Goal: Task Accomplishment & Management: Use online tool/utility

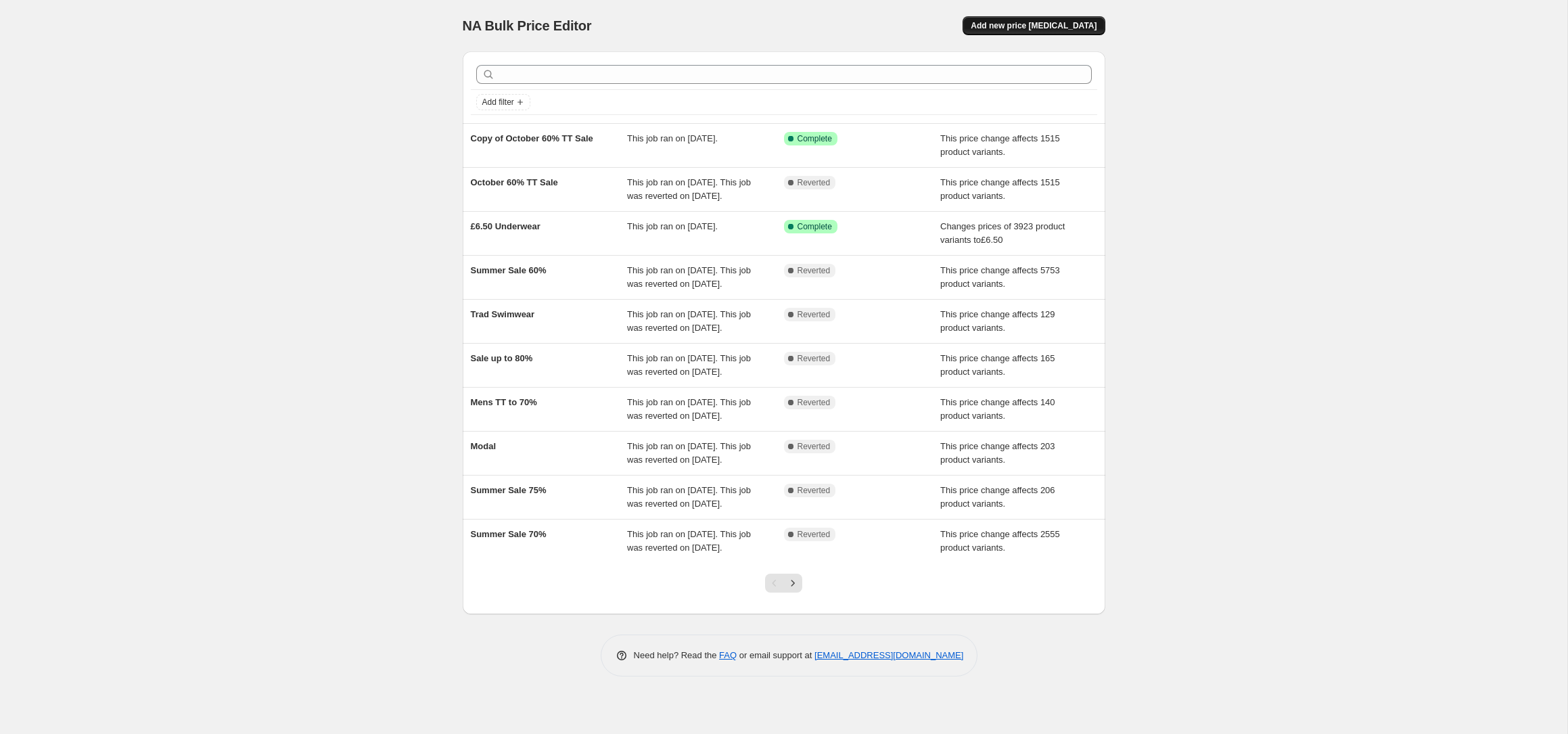
click at [1070, 26] on span "Add new price [MEDICAL_DATA]" at bounding box center [1034, 25] width 126 height 11
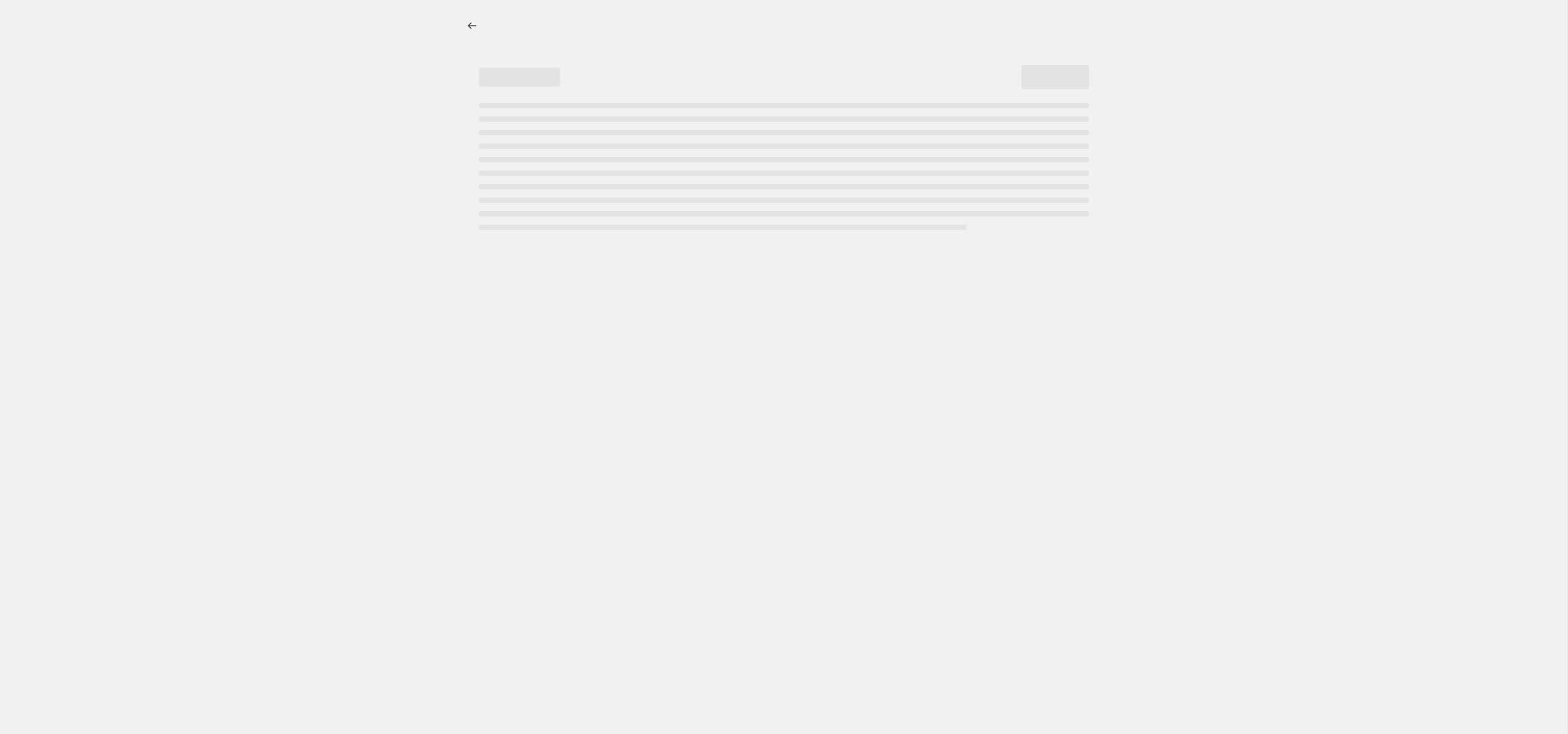
select select "percentage"
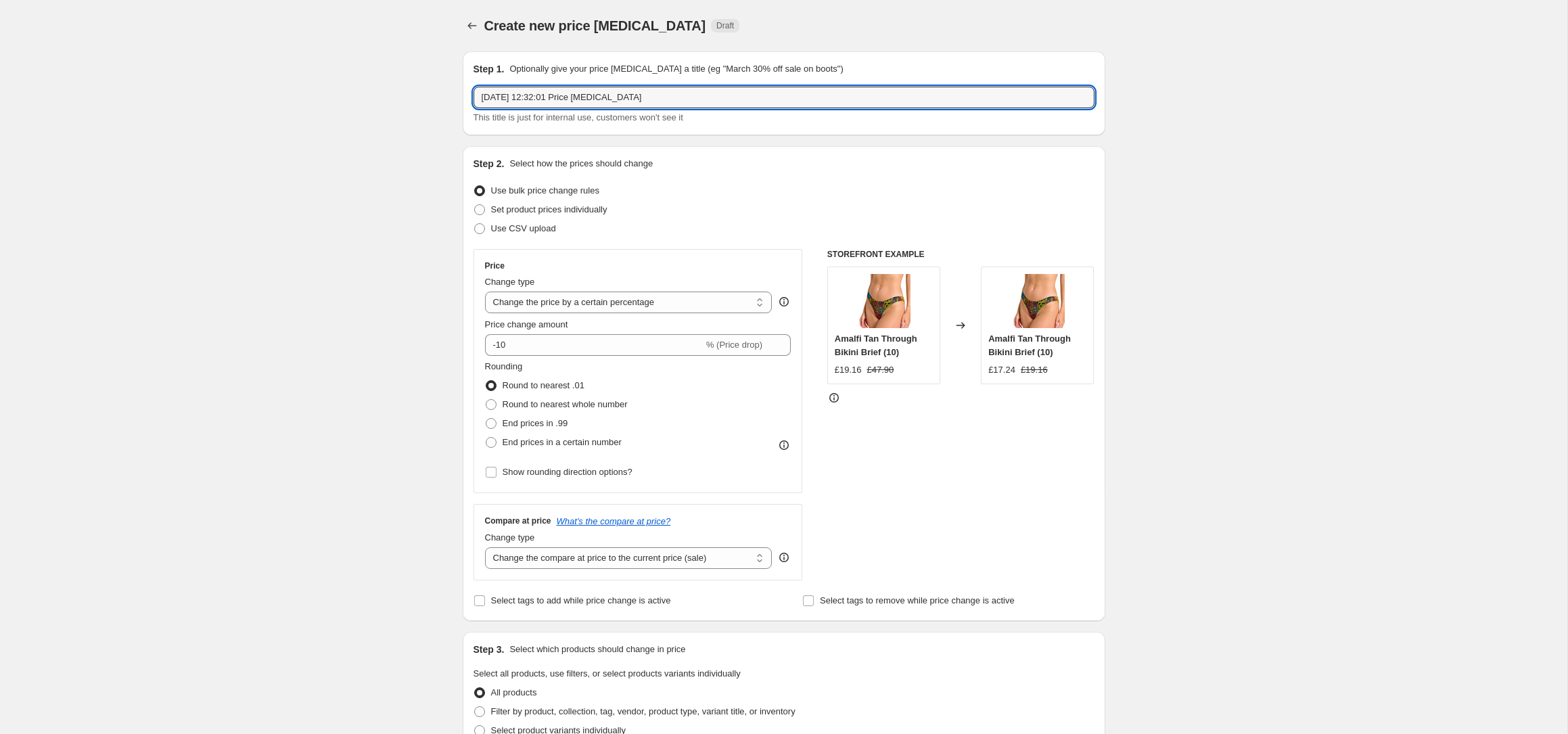
drag, startPoint x: 660, startPoint y: 100, endPoint x: 414, endPoint y: 96, distance: 246.0
click at [414, 96] on div "Create new price [MEDICAL_DATA]. This page is ready Create new price [MEDICAL_D…" at bounding box center [784, 676] width 1567 height 1351
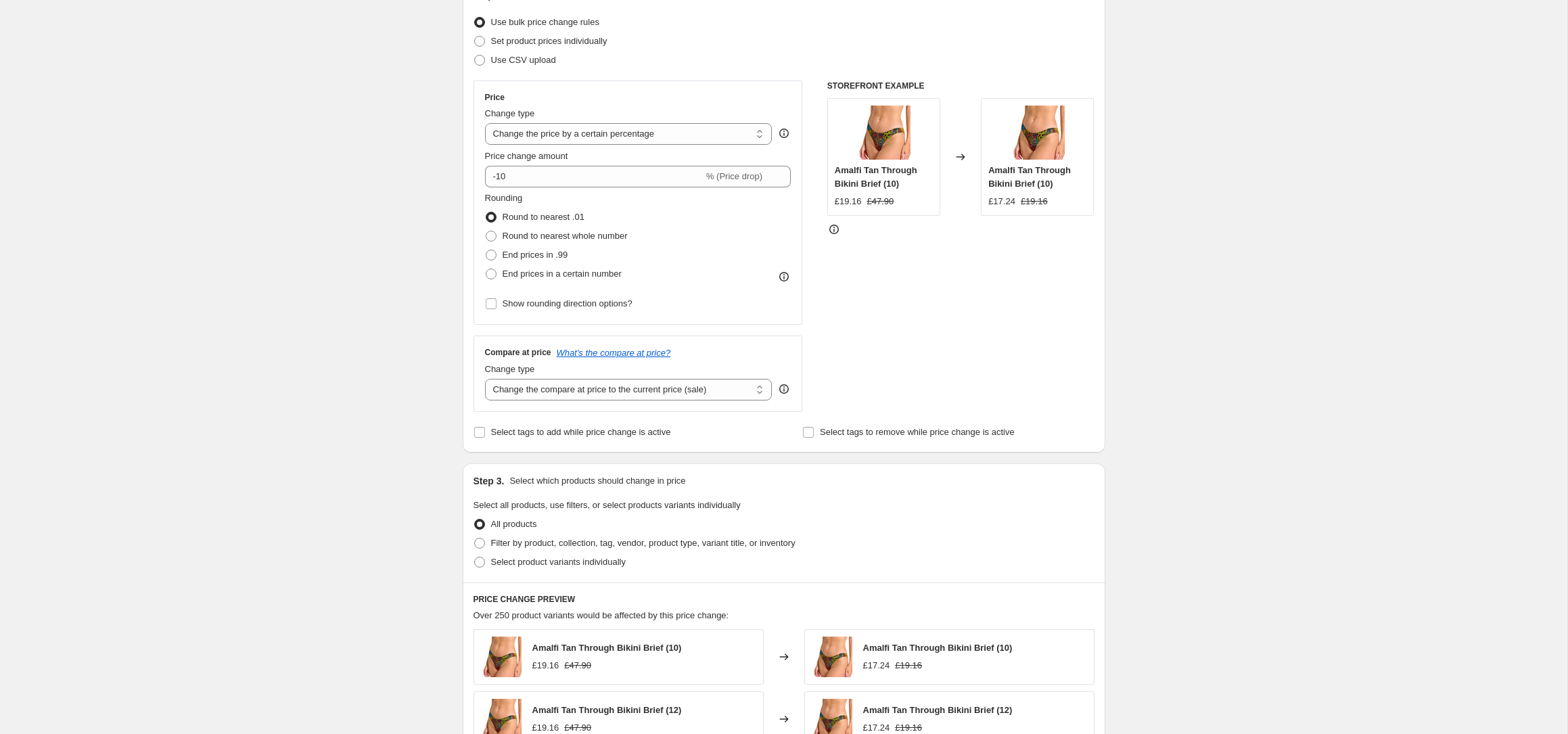
scroll to position [207, 0]
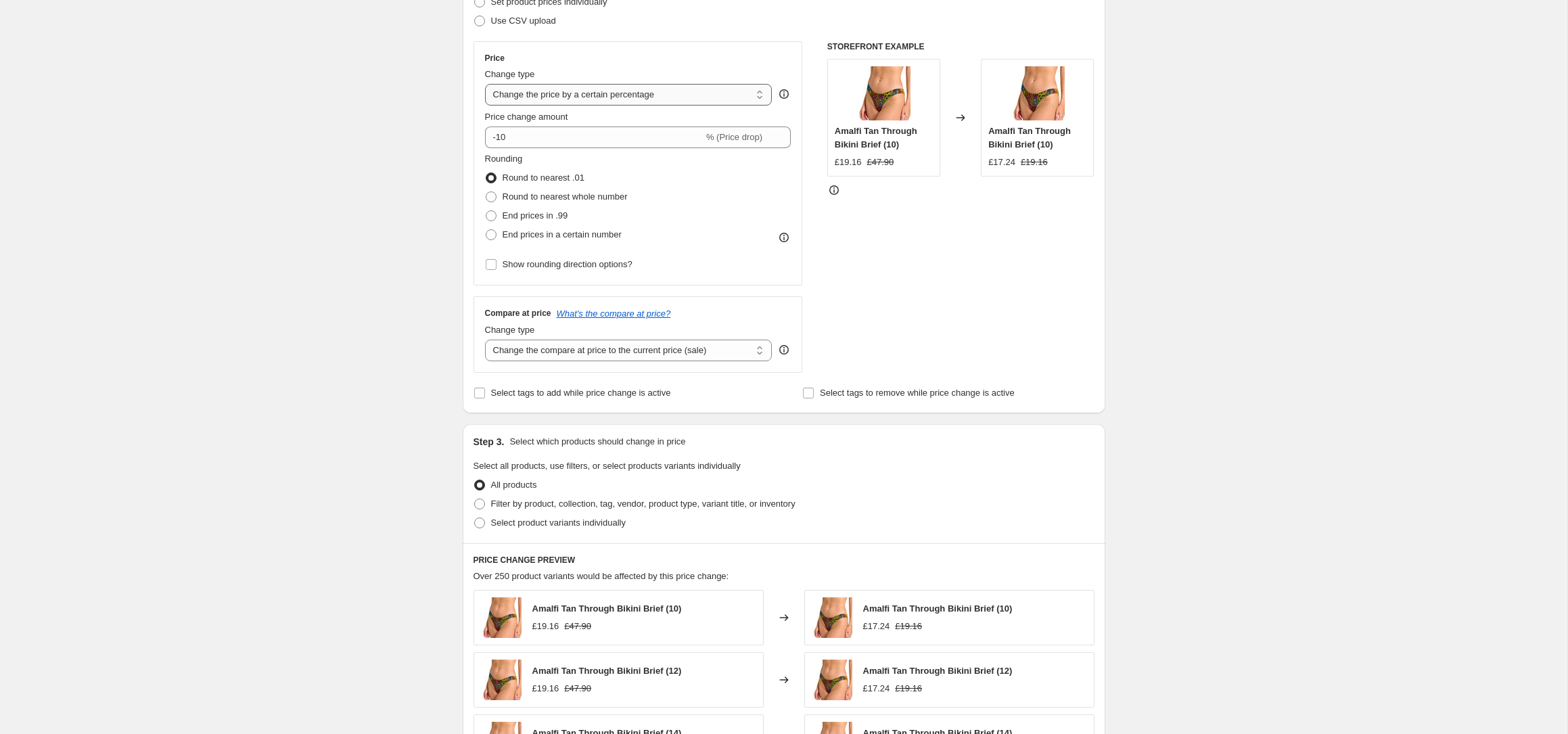
type input "Towels"
click at [606, 99] on select "Change the price to a certain amount Change the price by a certain amount Chang…" at bounding box center [629, 95] width 288 height 22
select select "pcap"
click at [485, 84] on select "Change the price to a certain amount Change the price by a certain amount Chang…" at bounding box center [629, 95] width 288 height 22
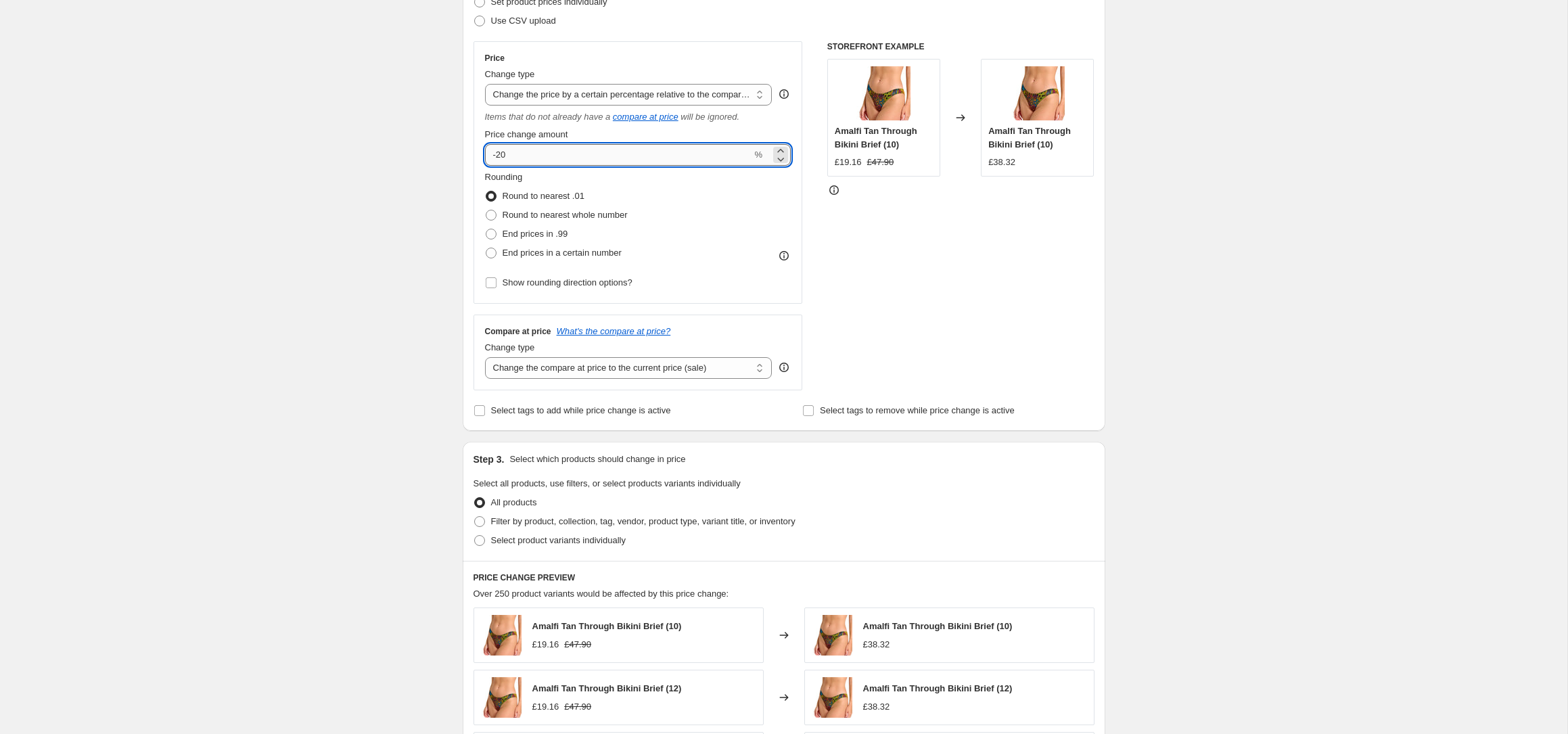
drag, startPoint x: 511, startPoint y: 154, endPoint x: 499, endPoint y: 152, distance: 12.2
click at [499, 152] on input "-20" at bounding box center [619, 155] width 268 height 22
type input "-60"
click at [352, 249] on div "Create new price [MEDICAL_DATA]. This page is ready Create new price [MEDICAL_D…" at bounding box center [784, 477] width 1567 height 1369
click at [544, 367] on select "Change the compare at price to the current price (sale) Change the compare at p…" at bounding box center [629, 368] width 288 height 22
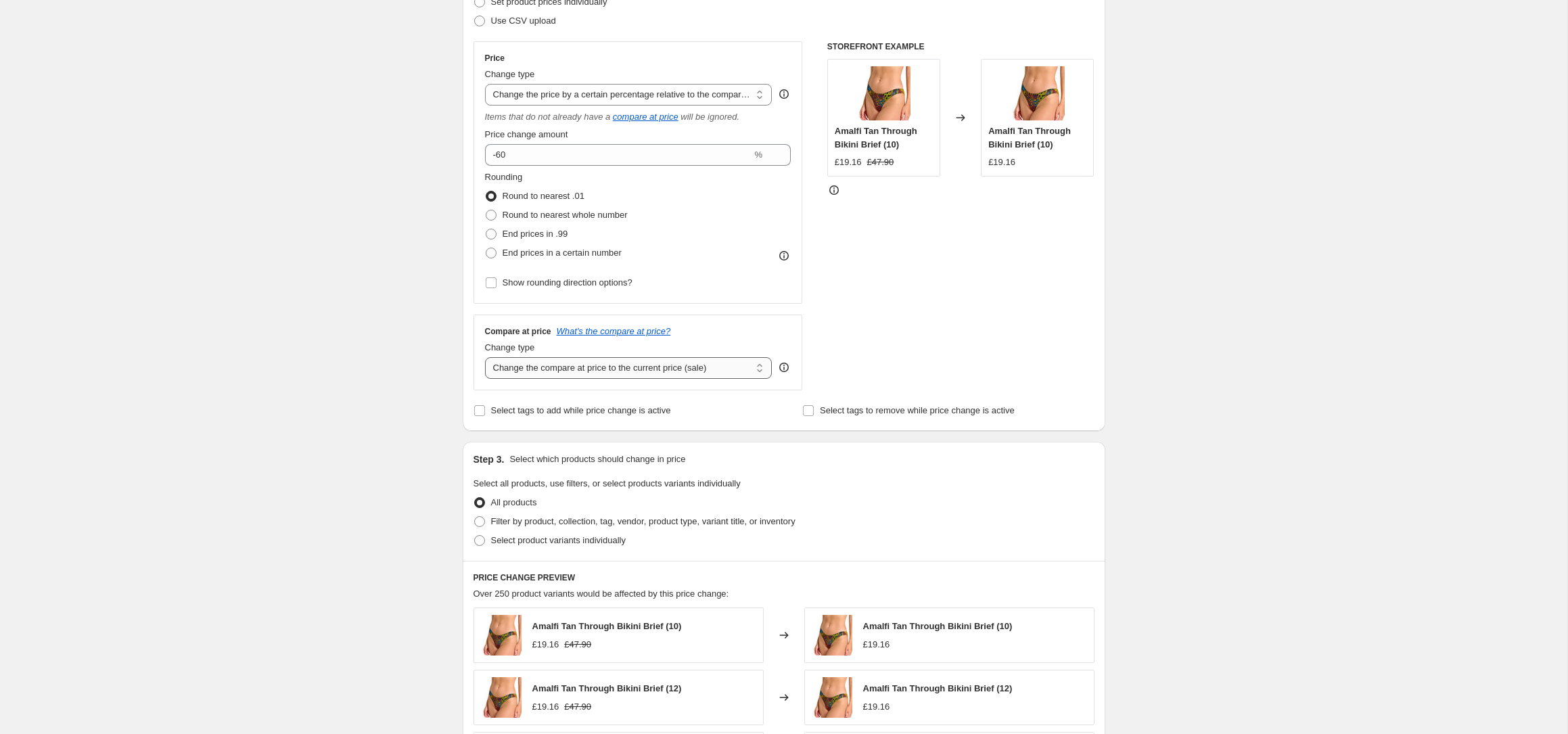
select select "no_change"
click at [485, 357] on select "Change the compare at price to the current price (sale) Change the compare at p…" at bounding box center [629, 368] width 288 height 22
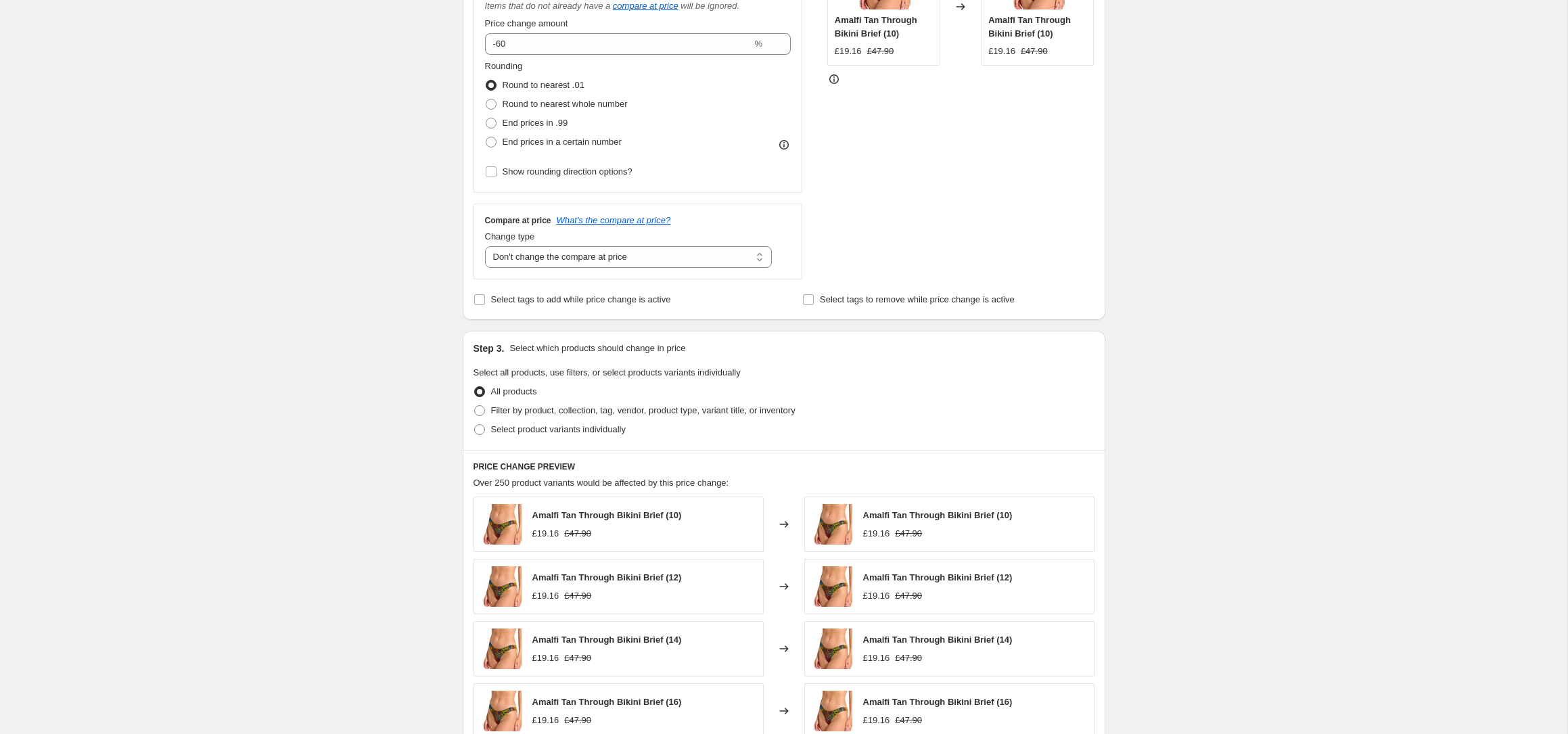
scroll to position [343, 0]
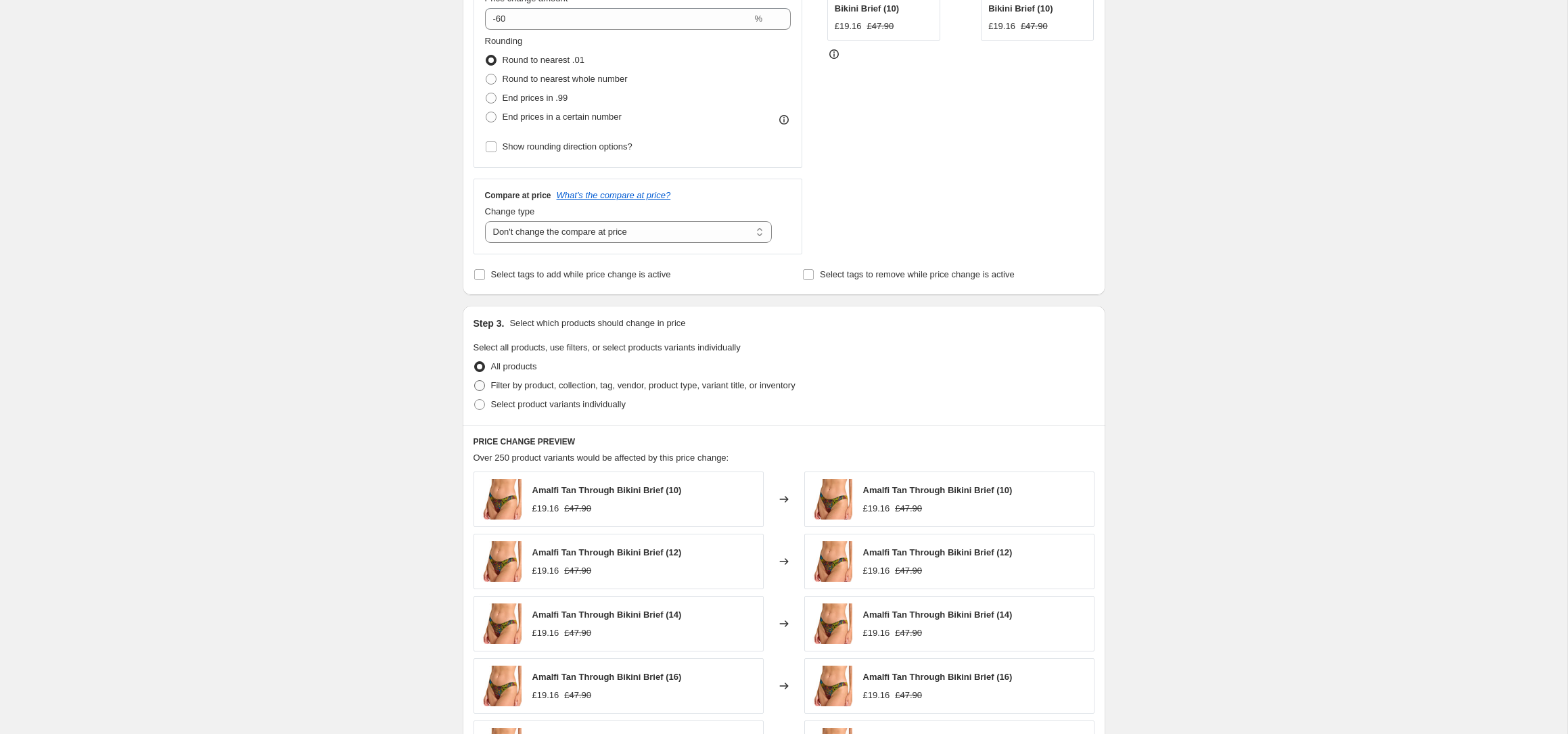
click at [559, 382] on span "Filter by product, collection, tag, vendor, product type, variant title, or inv…" at bounding box center [643, 385] width 304 height 10
click at [475, 381] on input "Filter by product, collection, tag, vendor, product type, variant title, or inv…" at bounding box center [474, 380] width 1 height 1
radio input "true"
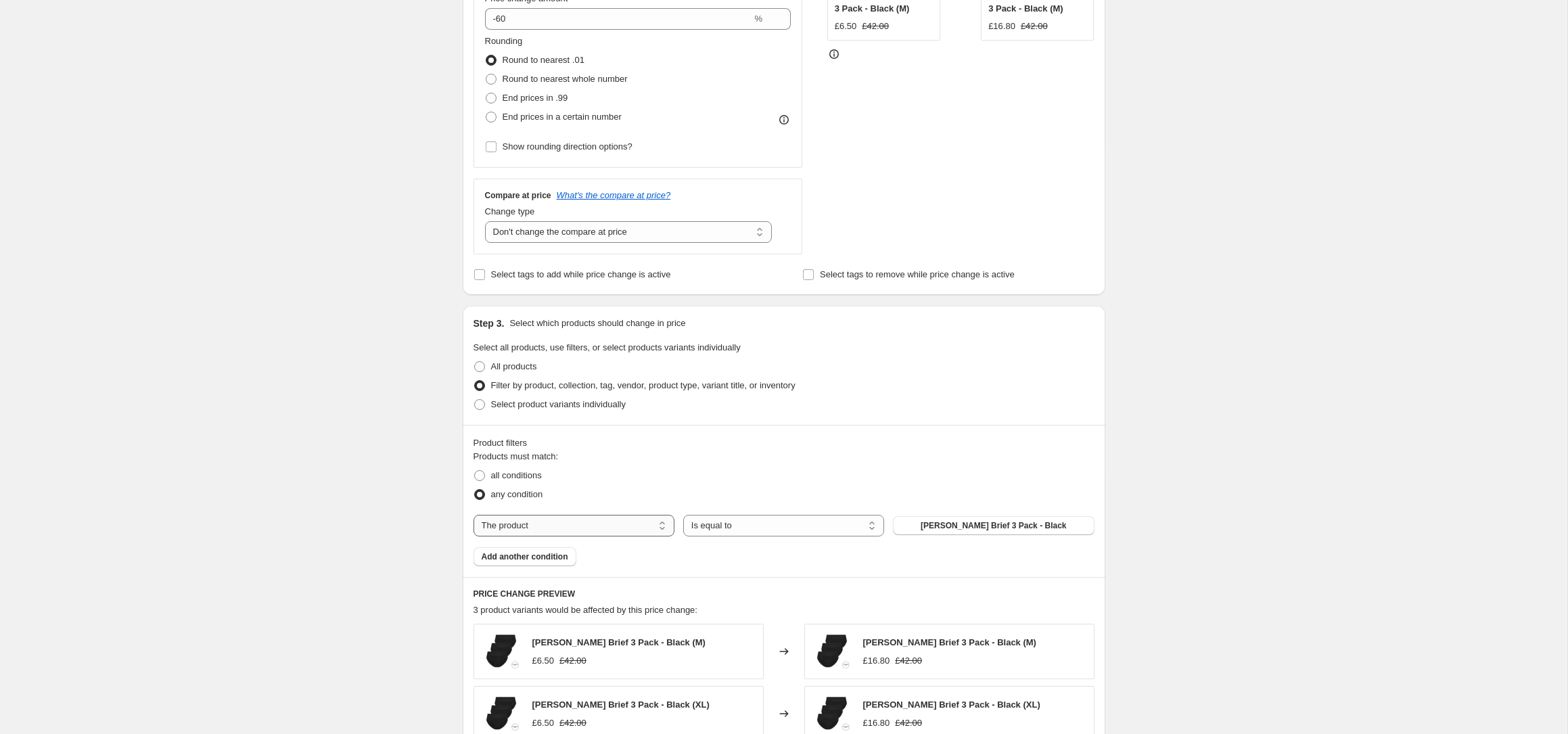
click at [579, 525] on select "The product The product's collection The product's tag The product's vendor The…" at bounding box center [574, 526] width 201 height 22
click at [620, 529] on select "The product The product's collection The product's tag The product's vendor The…" at bounding box center [574, 526] width 201 height 22
select select "collection"
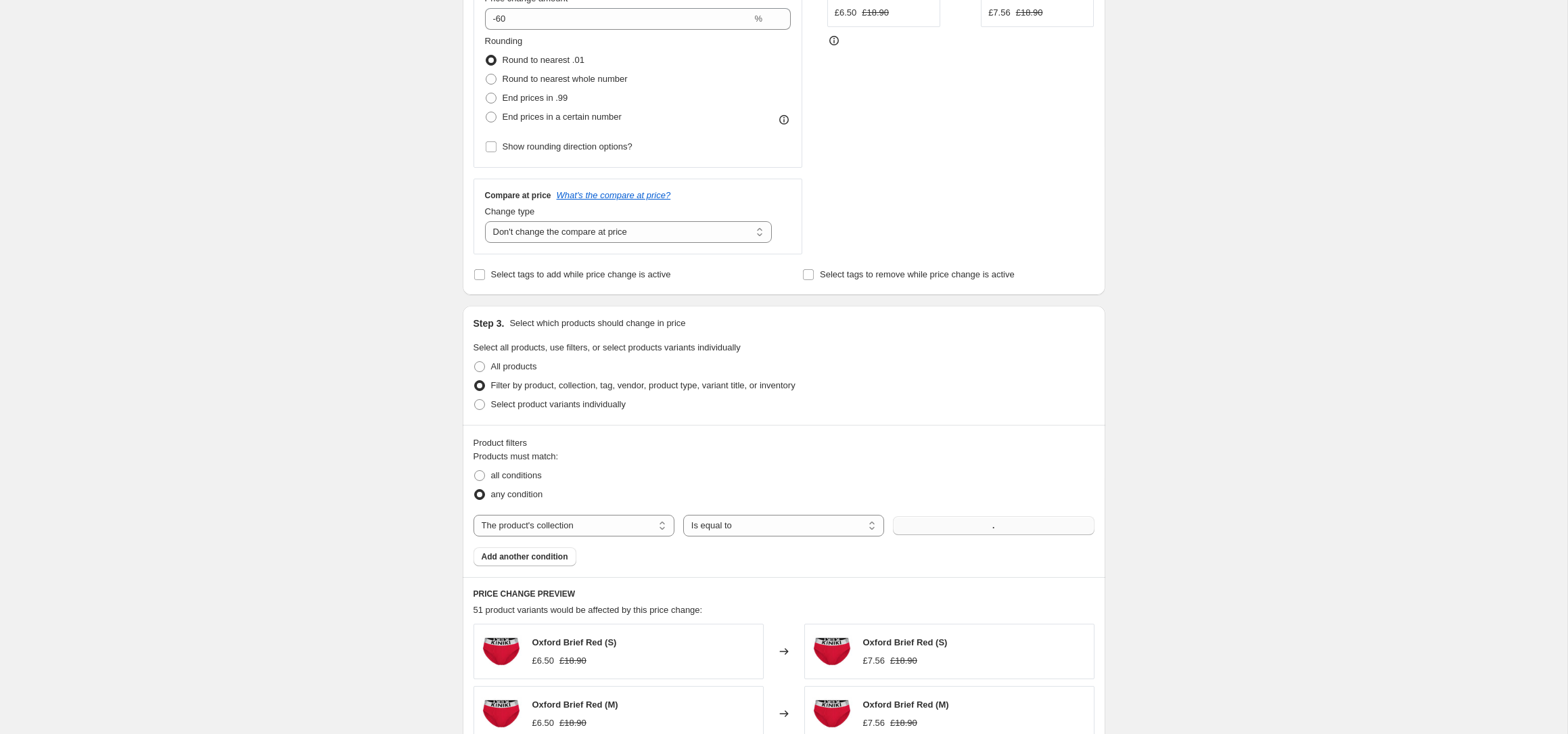
click at [906, 525] on button "." at bounding box center [993, 525] width 201 height 19
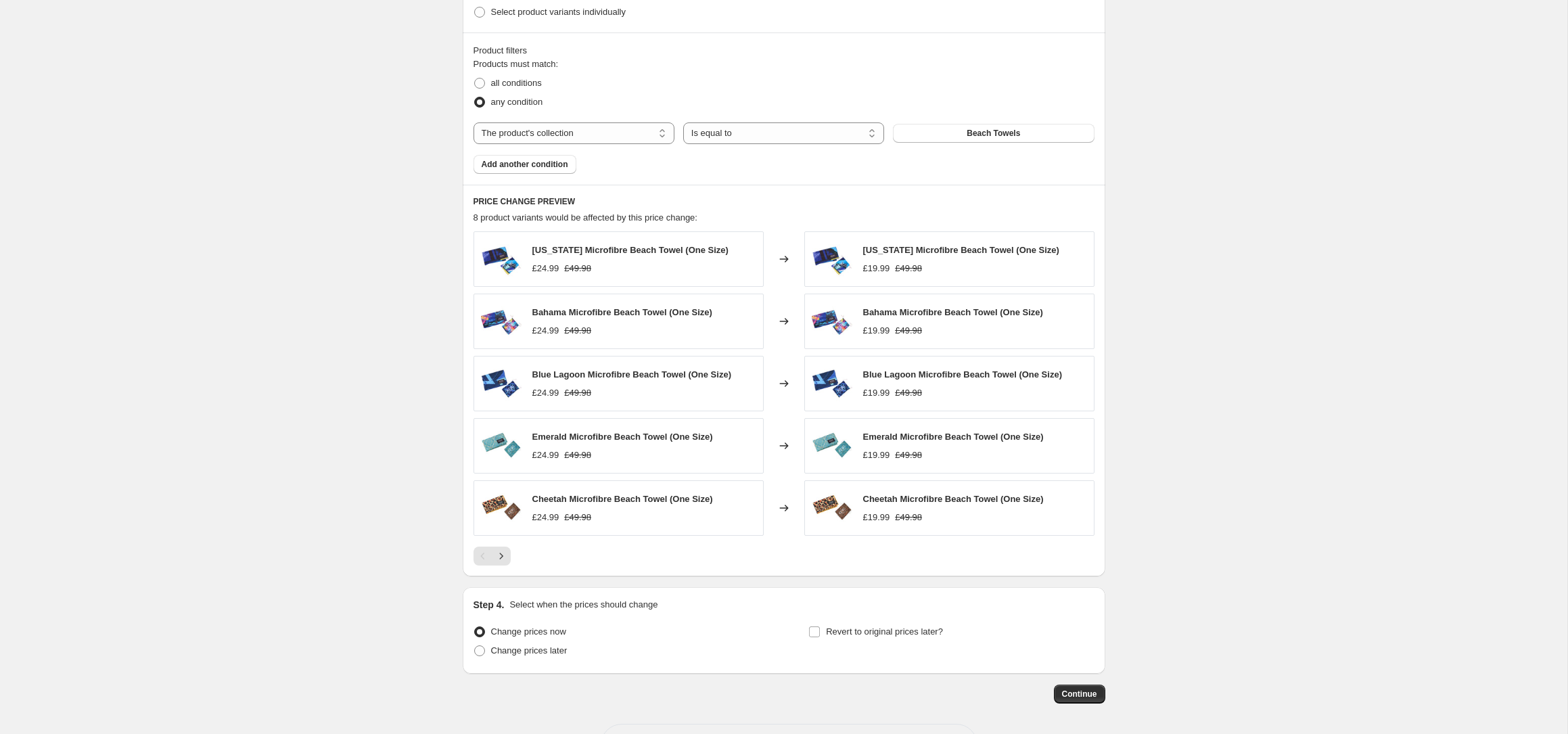
scroll to position [787, 0]
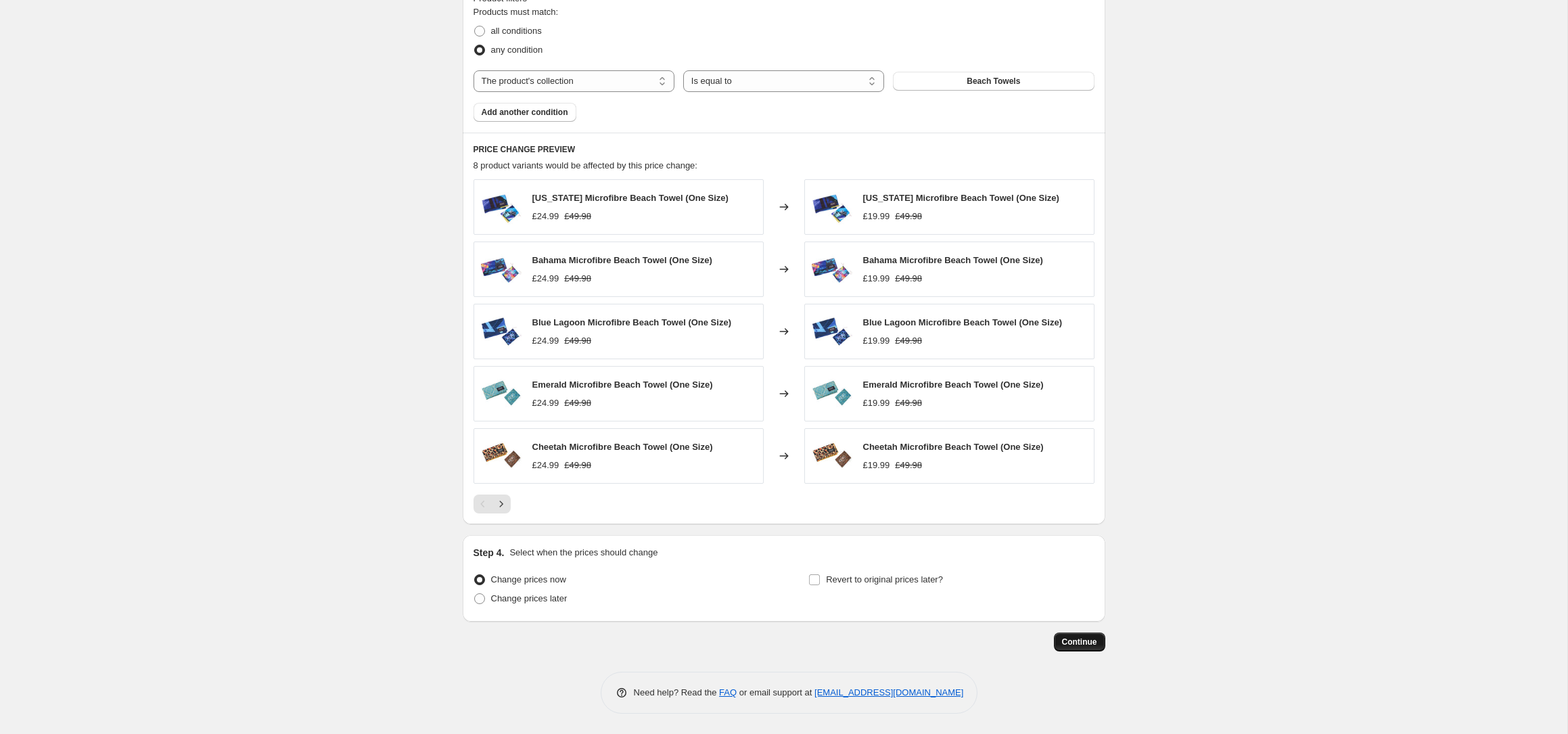
click at [1084, 647] on button "Continue" at bounding box center [1080, 642] width 52 height 19
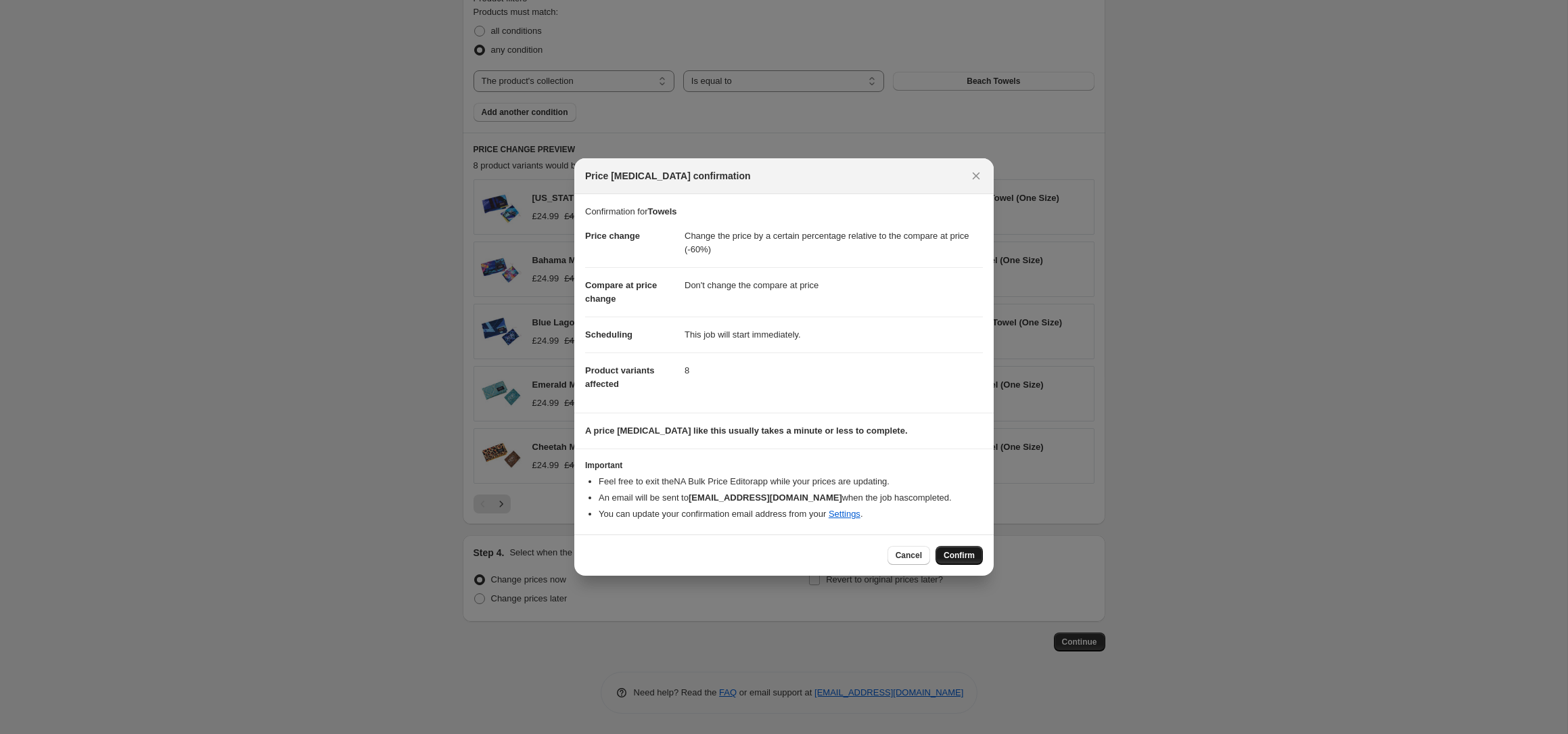
click at [965, 556] on span "Confirm" at bounding box center [959, 555] width 31 height 11
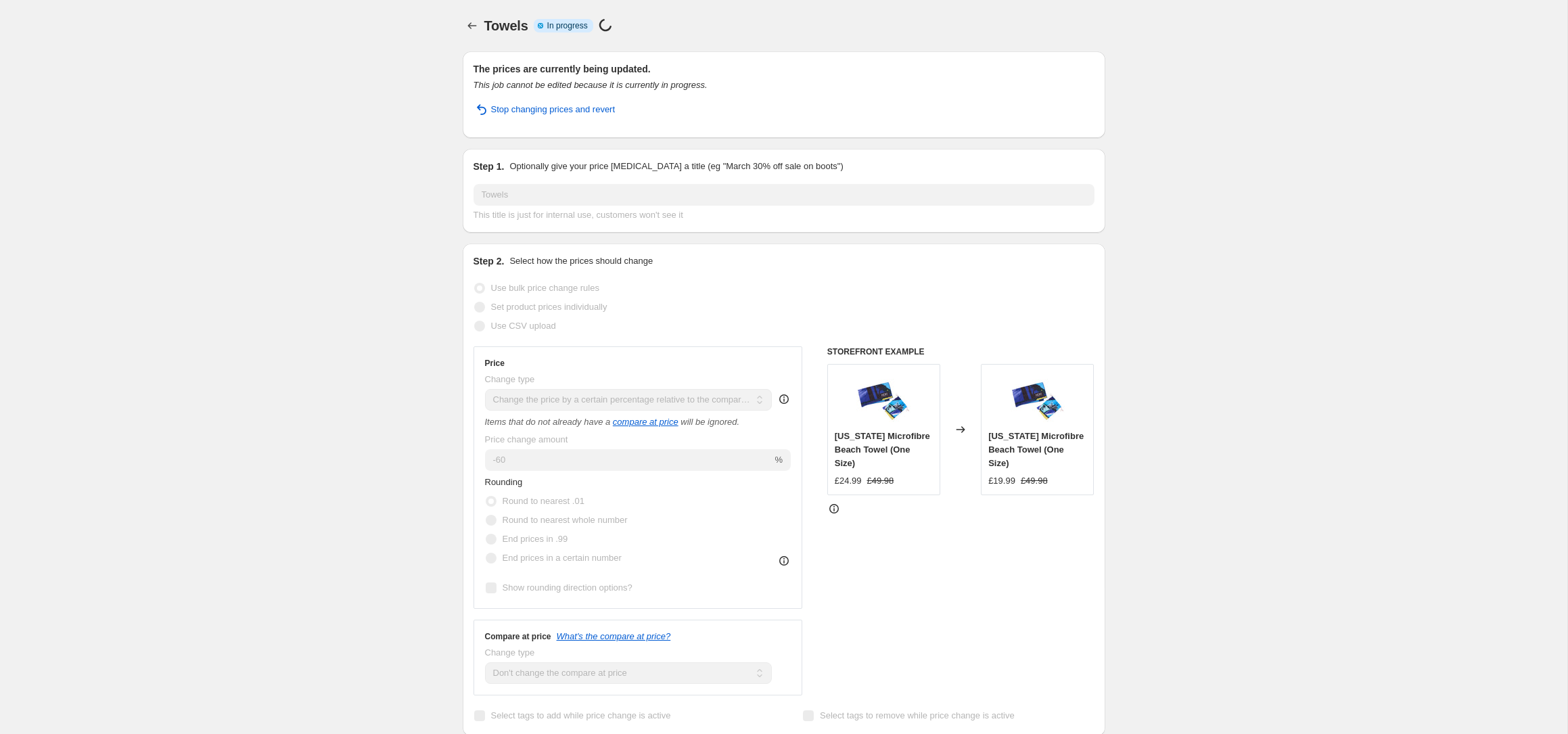
select select "pcap"
select select "no_change"
select select "collection"
